Goal: Navigation & Orientation: Find specific page/section

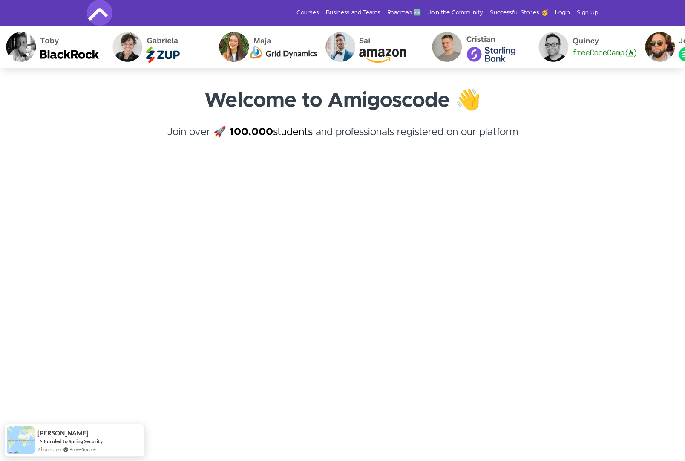
click at [586, 10] on link "Sign Up" at bounding box center [587, 13] width 21 height 9
click at [563, 16] on link "Login" at bounding box center [562, 13] width 15 height 9
drag, startPoint x: 592, startPoint y: 12, endPoint x: 588, endPoint y: 12, distance: 4.3
click at [592, 12] on link "Sign Up" at bounding box center [587, 13] width 21 height 9
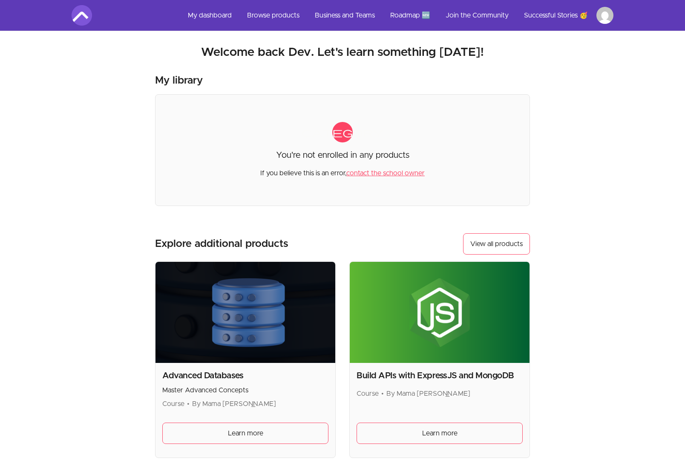
click at [602, 17] on html "Skip to main content Main menu Includes navigation links and user settings My d…" at bounding box center [342, 288] width 685 height 577
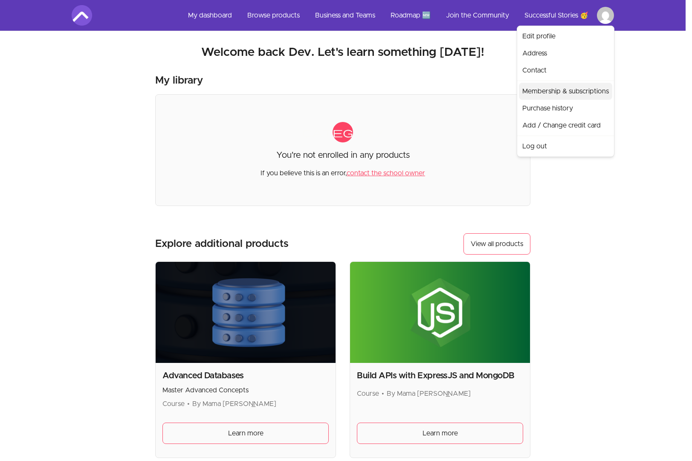
click at [545, 91] on link "Membership & subscriptions" at bounding box center [565, 91] width 93 height 17
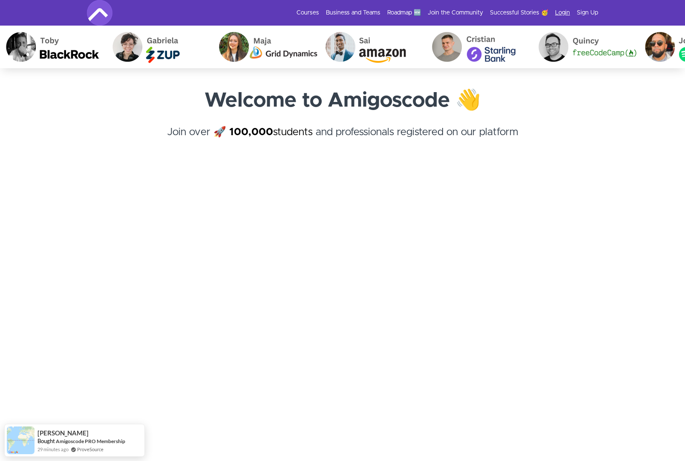
click at [564, 14] on link "Login" at bounding box center [562, 13] width 15 height 9
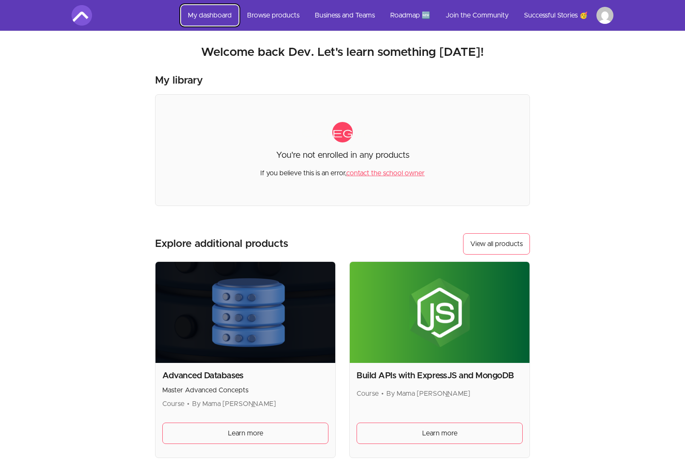
click at [215, 17] on link "My dashboard" at bounding box center [210, 15] width 58 height 20
click at [202, 20] on link "My dashboard" at bounding box center [210, 15] width 58 height 20
click at [270, 16] on link "Browse products" at bounding box center [273, 15] width 66 height 20
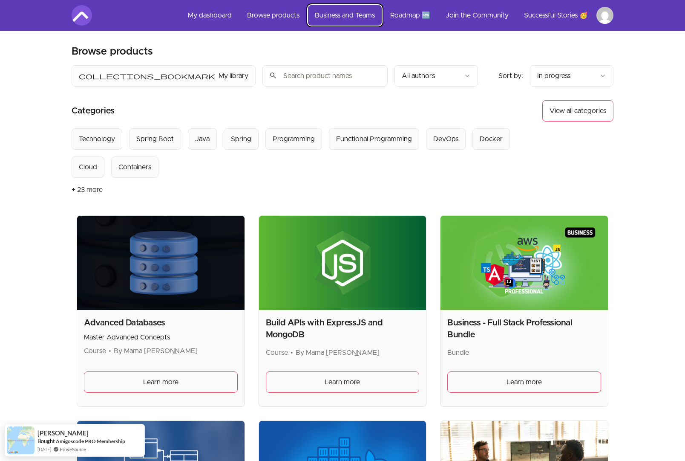
click at [354, 17] on link "Business and Teams" at bounding box center [345, 15] width 74 height 20
click at [476, 12] on link "Join the Community" at bounding box center [477, 15] width 77 height 20
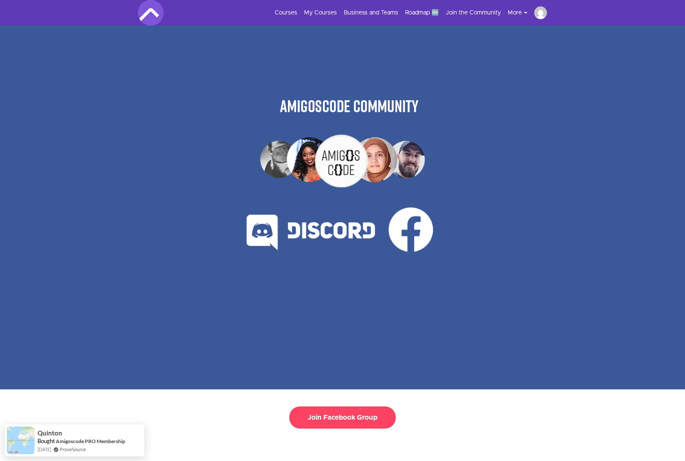
click at [523, 13] on button "More" at bounding box center [521, 13] width 26 height 9
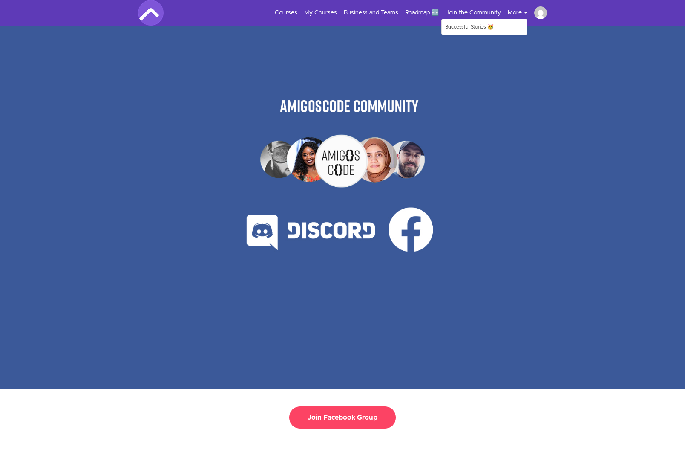
click at [544, 12] on img at bounding box center [540, 12] width 13 height 13
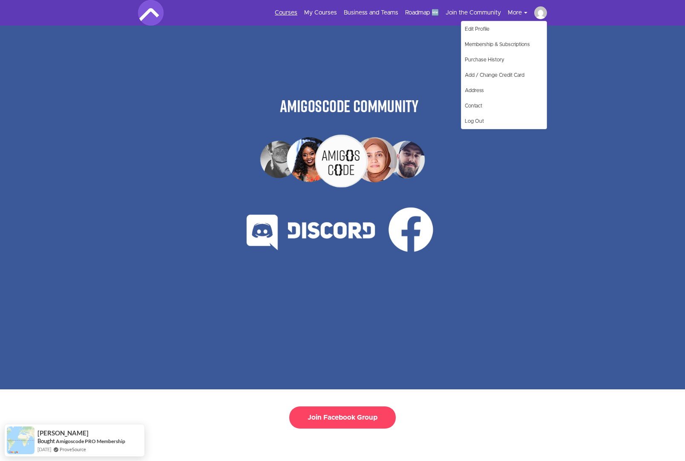
click at [287, 15] on link "Courses" at bounding box center [286, 13] width 23 height 9
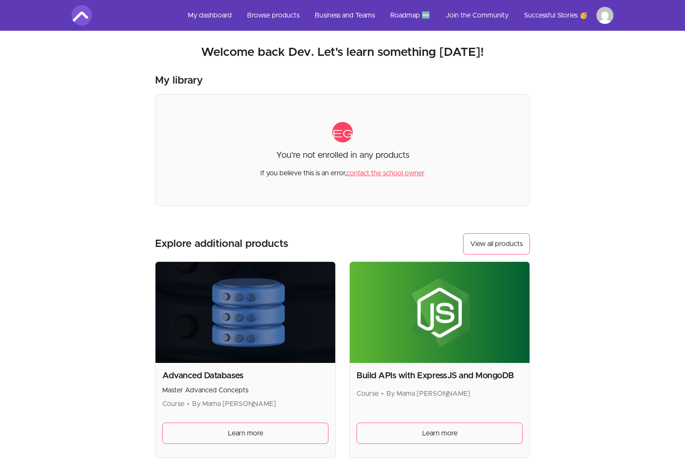
click at [608, 21] on html "Skip to main content Main menu Includes navigation links and user settings My d…" at bounding box center [342, 288] width 685 height 577
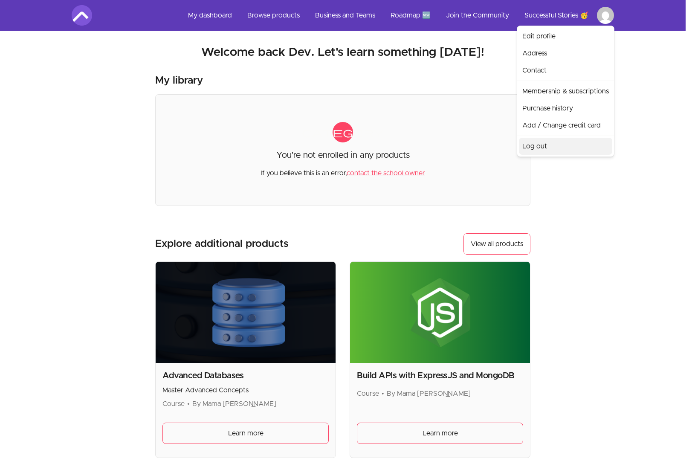
click at [544, 146] on link "Log out" at bounding box center [565, 146] width 93 height 17
